Goal: Task Accomplishment & Management: Manage account settings

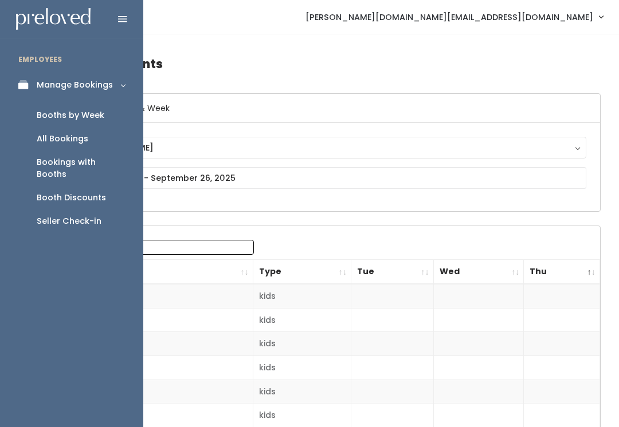
click at [57, 119] on div "Booths by Week" at bounding box center [71, 115] width 68 height 12
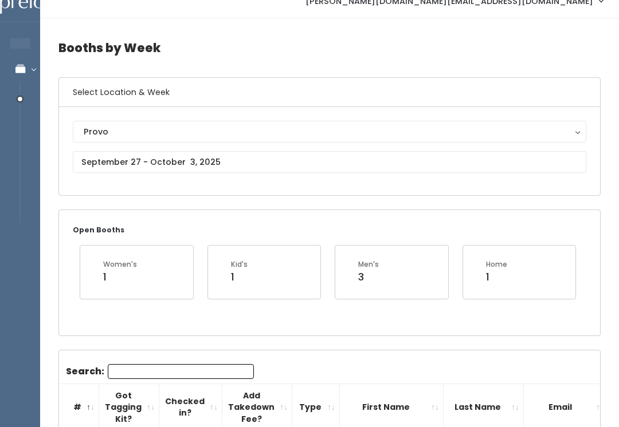
click at [92, 122] on button "Provo" at bounding box center [329, 132] width 513 height 22
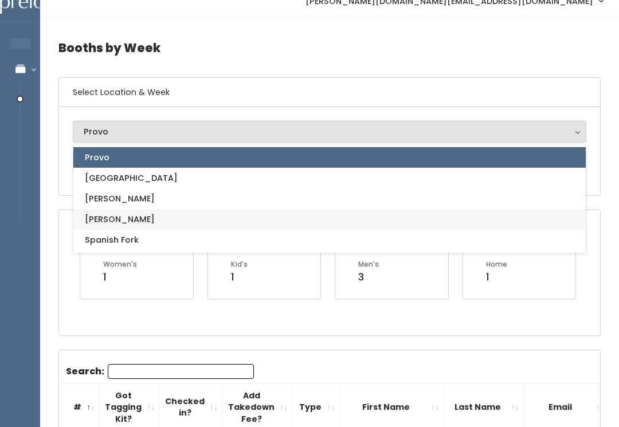
click at [91, 213] on link "[PERSON_NAME]" at bounding box center [329, 219] width 512 height 21
select select "3"
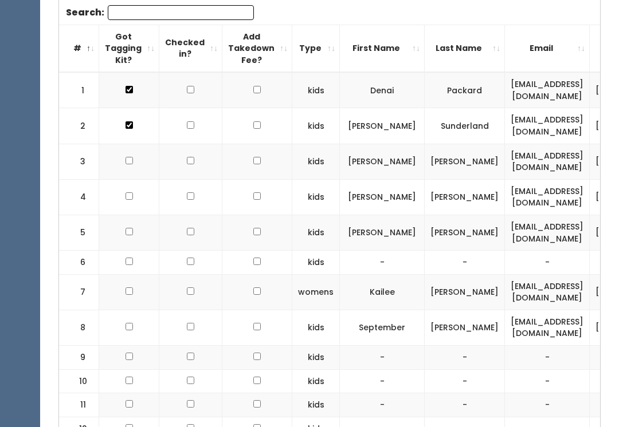
scroll to position [375, 0]
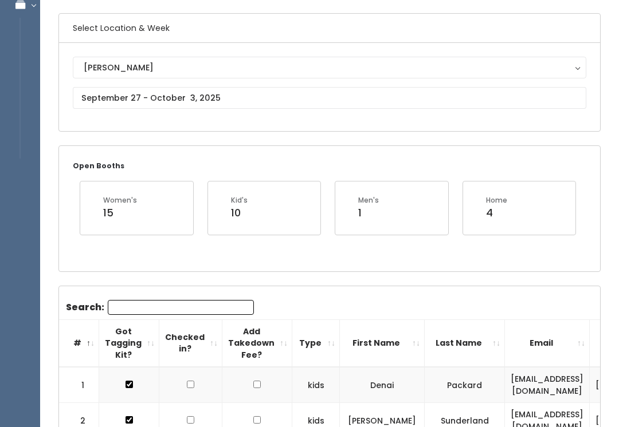
click at [110, 65] on div "[PERSON_NAME]" at bounding box center [330, 68] width 492 height 13
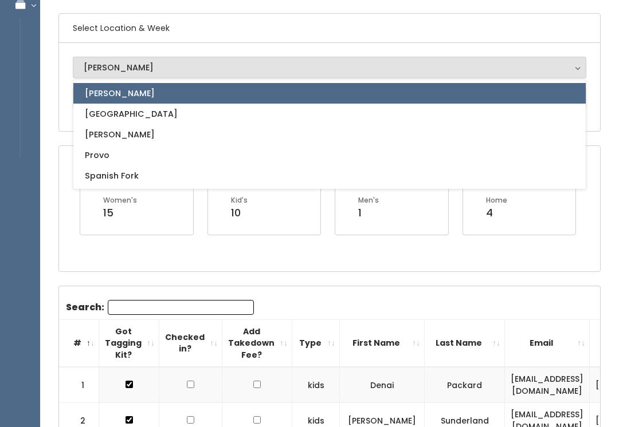
scroll to position [80, 0]
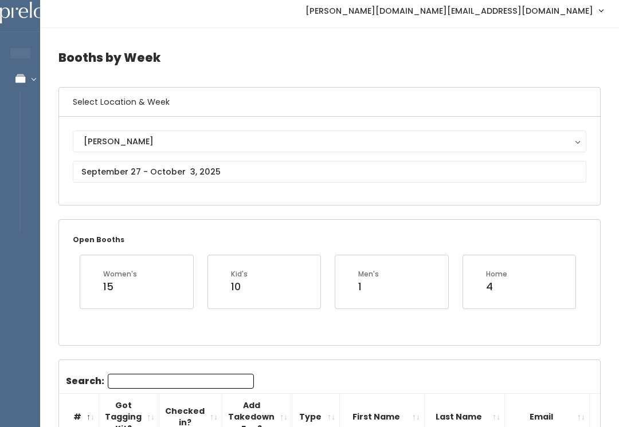
scroll to position [0, 0]
